Goal: Communication & Community: Participate in discussion

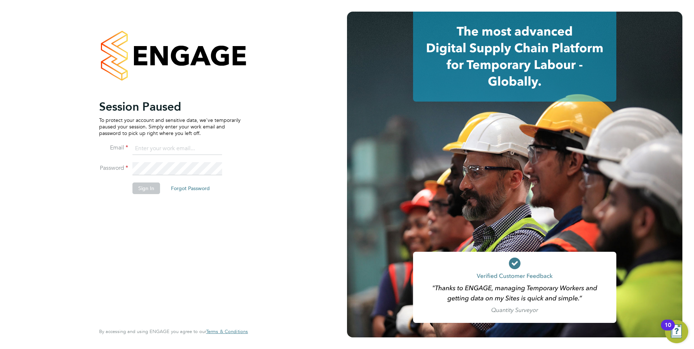
type input "[EMAIL_ADDRESS][DOMAIN_NAME]"
click at [150, 188] on button "Sign In" at bounding box center [146, 189] width 28 height 12
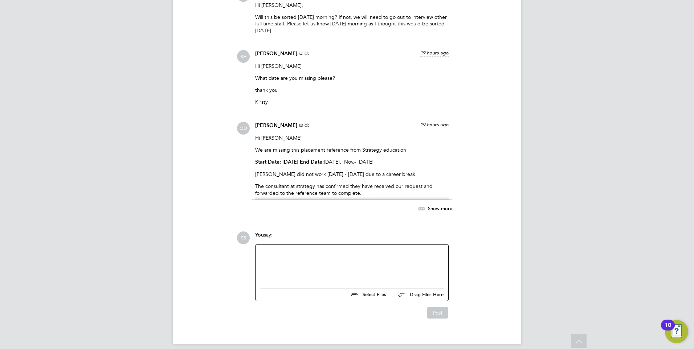
scroll to position [1467, 0]
click at [291, 255] on div at bounding box center [352, 264] width 184 height 31
click at [438, 307] on button "Post" at bounding box center [437, 313] width 21 height 12
